Goal: Navigation & Orientation: Go to known website

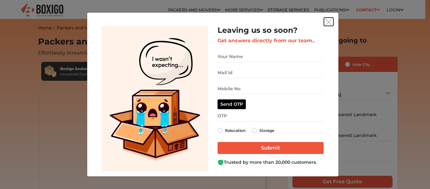
click at [329, 20] on img "get free quote dialog" at bounding box center [329, 22] width 6 height 6
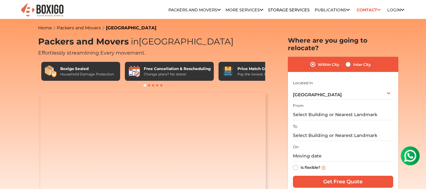
click at [51, 9] on img at bounding box center [42, 10] width 44 height 15
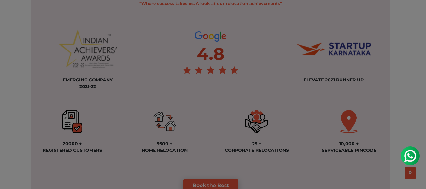
scroll to position [472, 0]
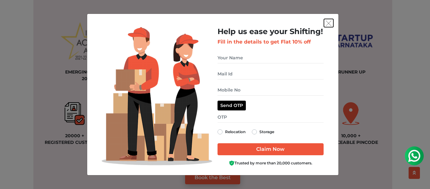
click at [328, 23] on img "get free quote dialog" at bounding box center [329, 23] width 6 height 6
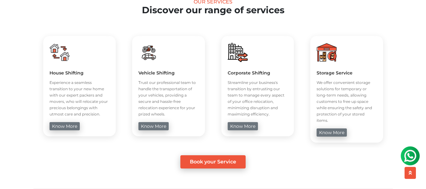
scroll to position [220, 0]
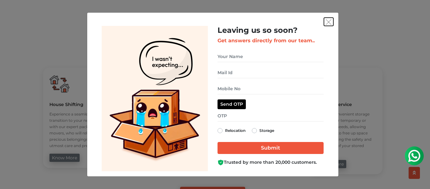
click at [329, 19] on img "get free quote dialog" at bounding box center [329, 22] width 6 height 6
